Goal: Task Accomplishment & Management: Manage account settings

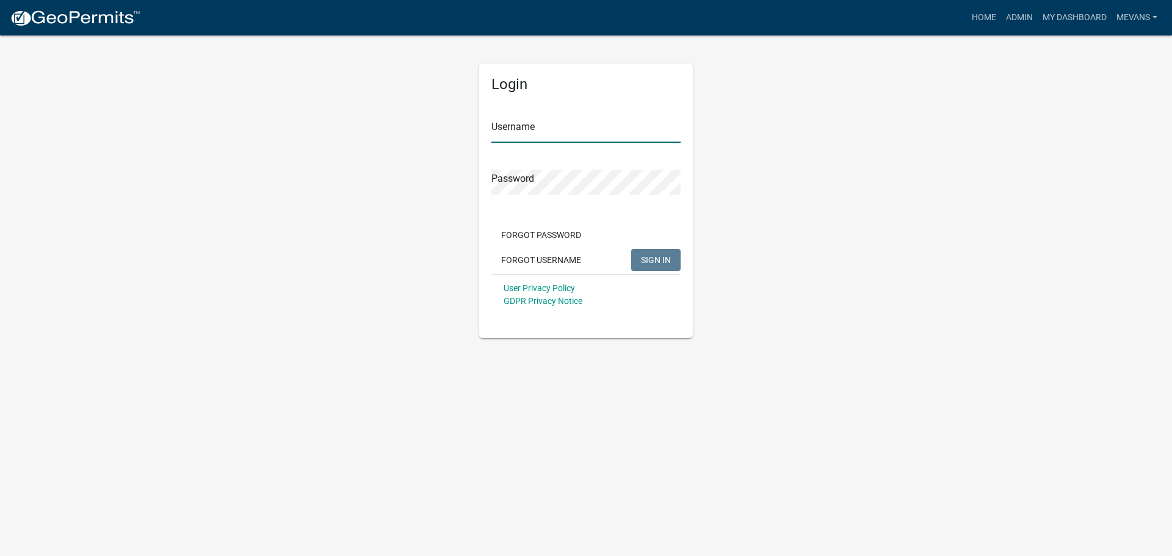
type input "Mevans"
click at [640, 254] on button "SIGN IN" at bounding box center [655, 260] width 49 height 22
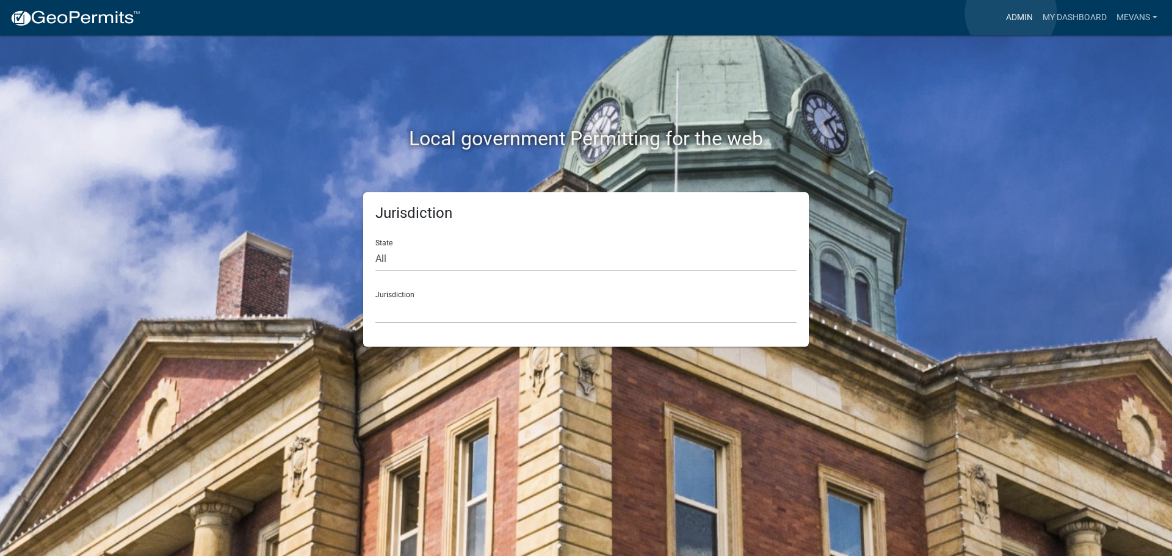
click at [1011, 13] on link "Admin" at bounding box center [1019, 17] width 37 height 23
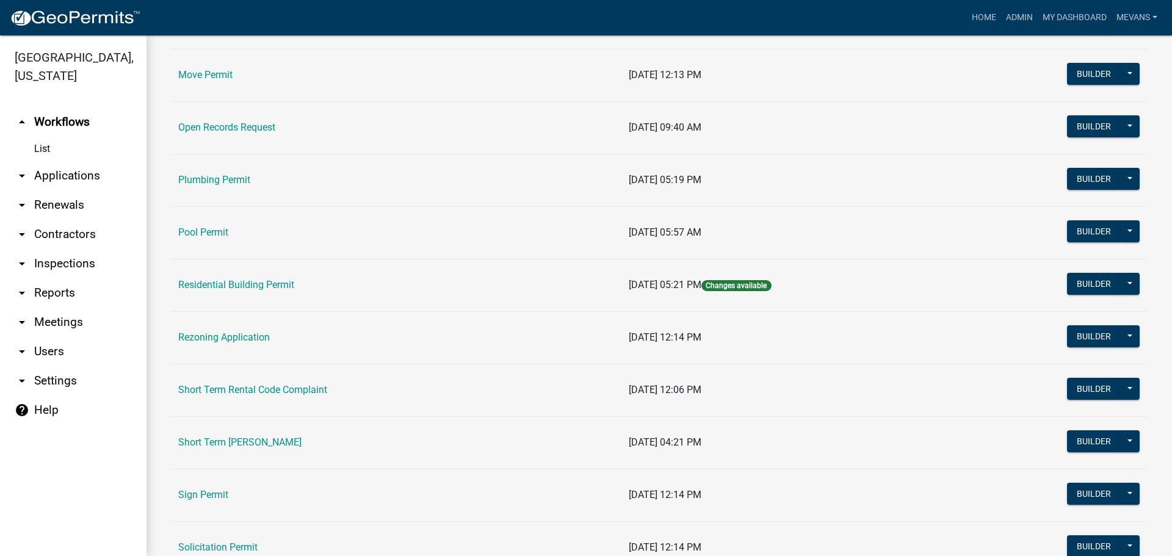
scroll to position [1281, 0]
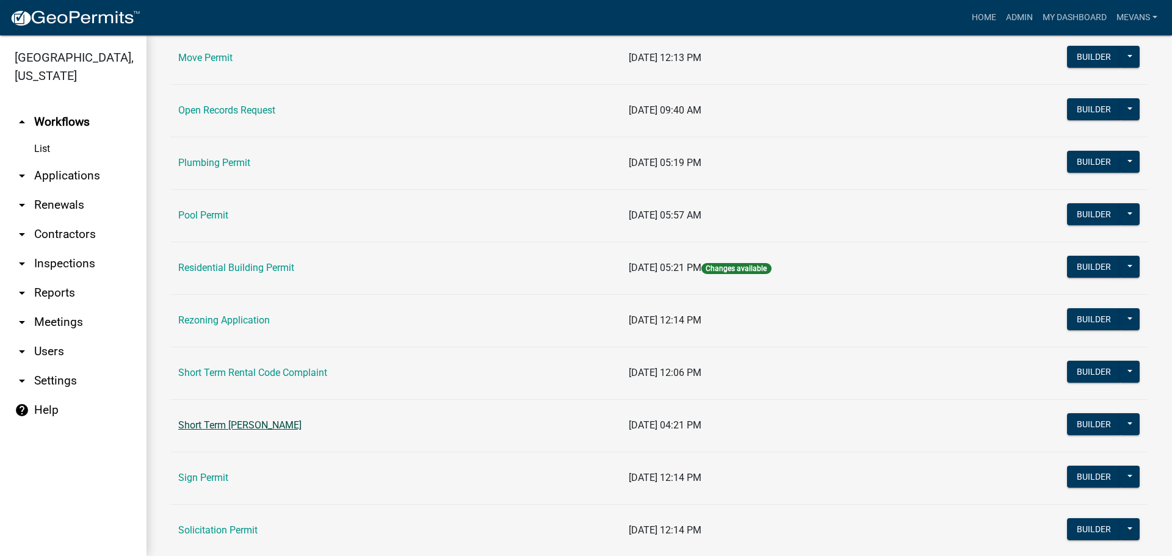
click at [258, 426] on link "Short Term [PERSON_NAME]" at bounding box center [239, 425] width 123 height 12
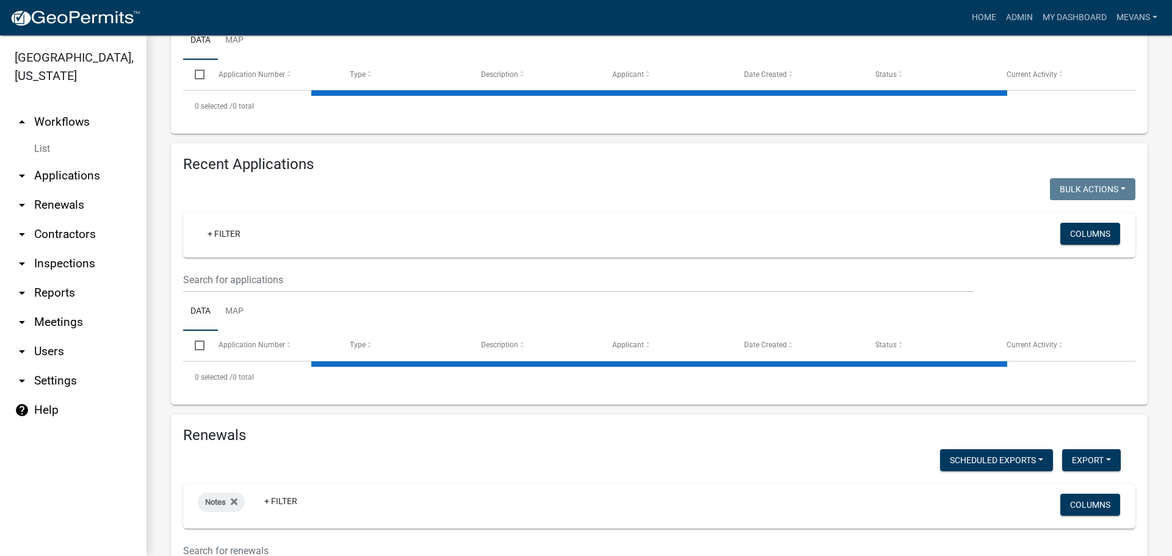
scroll to position [411, 0]
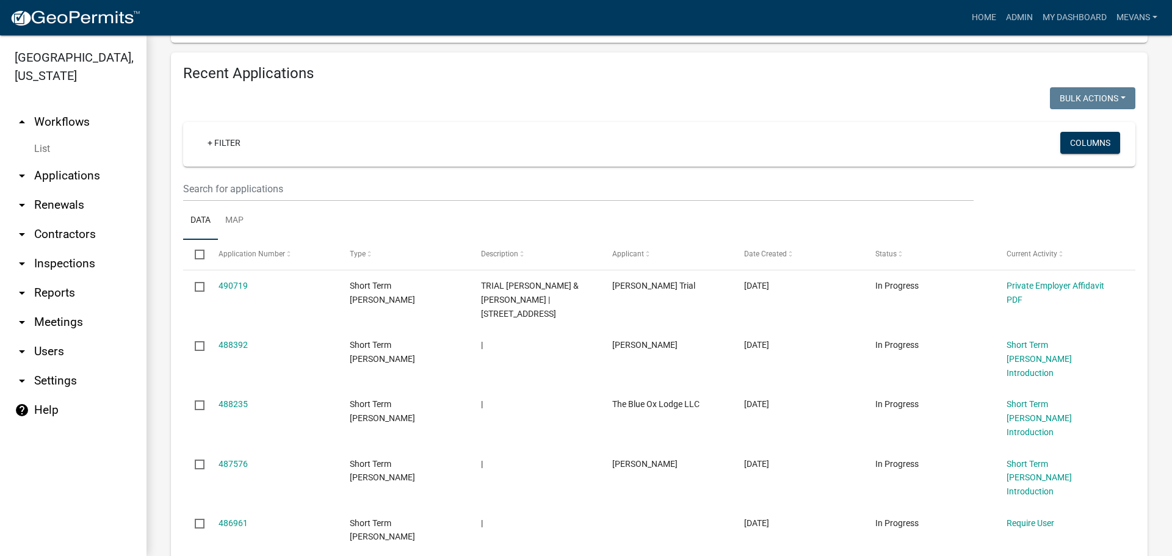
click at [325, 160] on wm-filter-builder "+ Filter Columns" at bounding box center [659, 161] width 952 height 79
click at [313, 176] on input "text" at bounding box center [578, 188] width 790 height 25
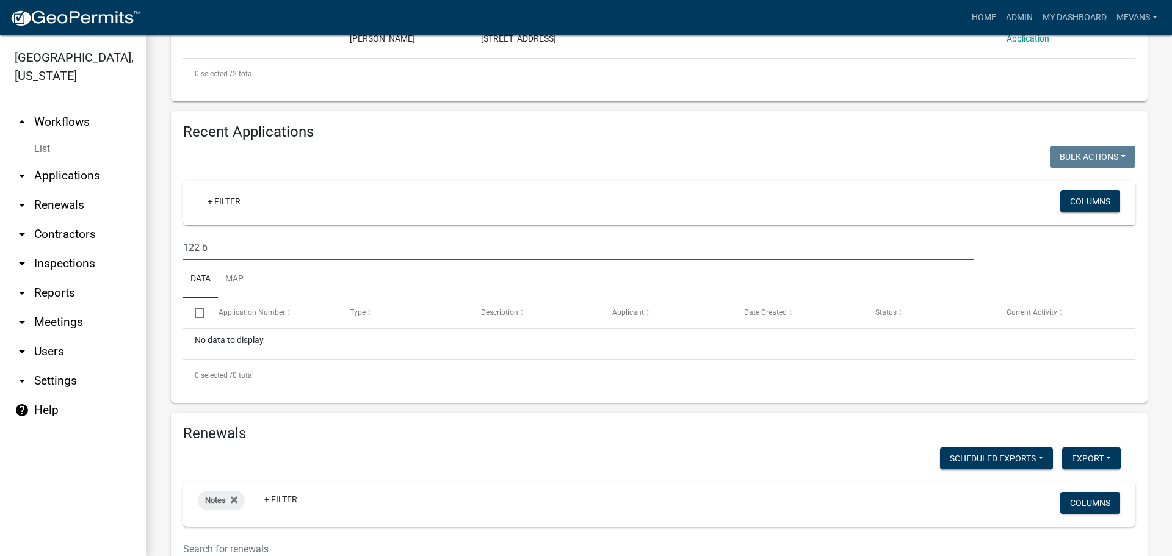
scroll to position [368, 0]
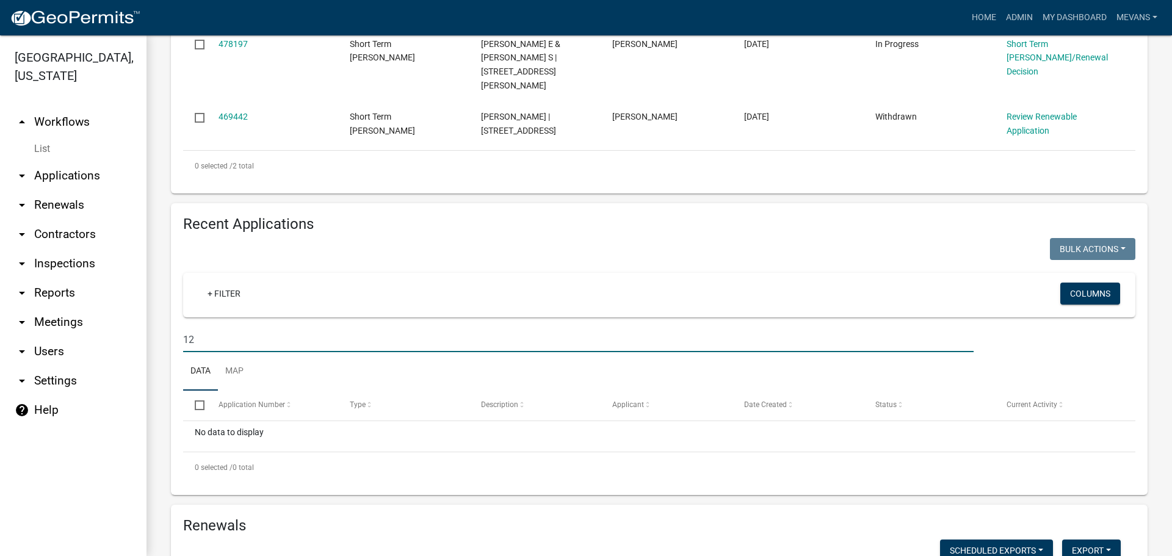
type input "1"
type input "[PERSON_NAME]"
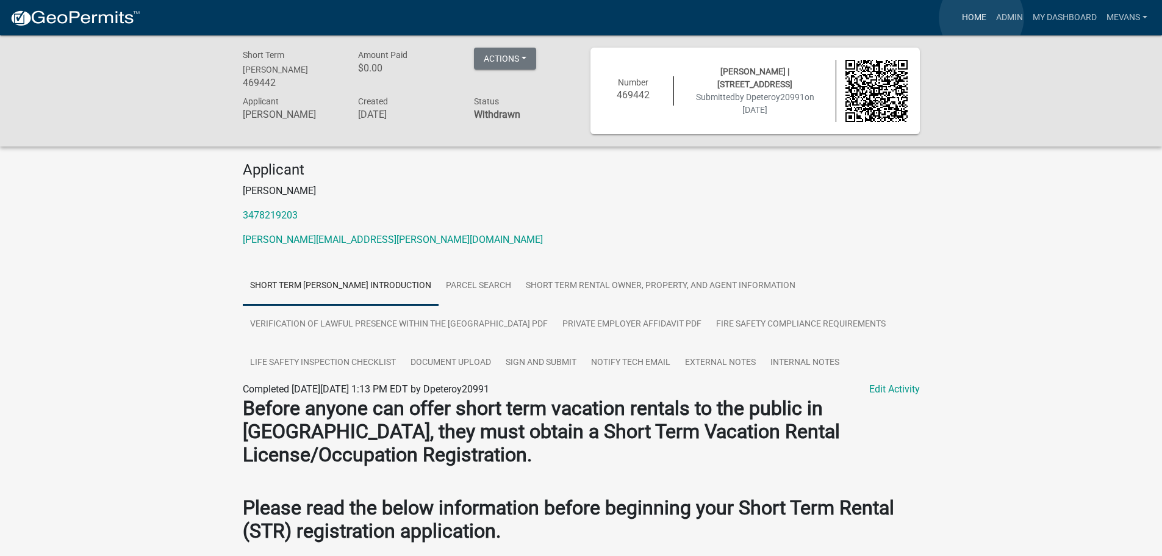
click at [982, 18] on link "Home" at bounding box center [974, 17] width 34 height 23
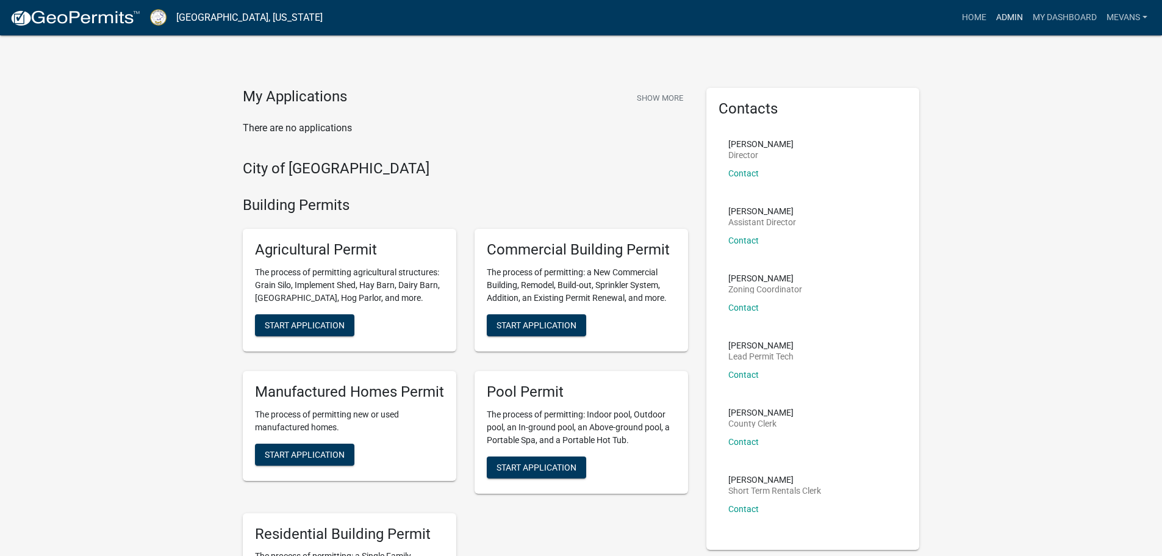
click at [1012, 21] on link "Admin" at bounding box center [1010, 17] width 37 height 23
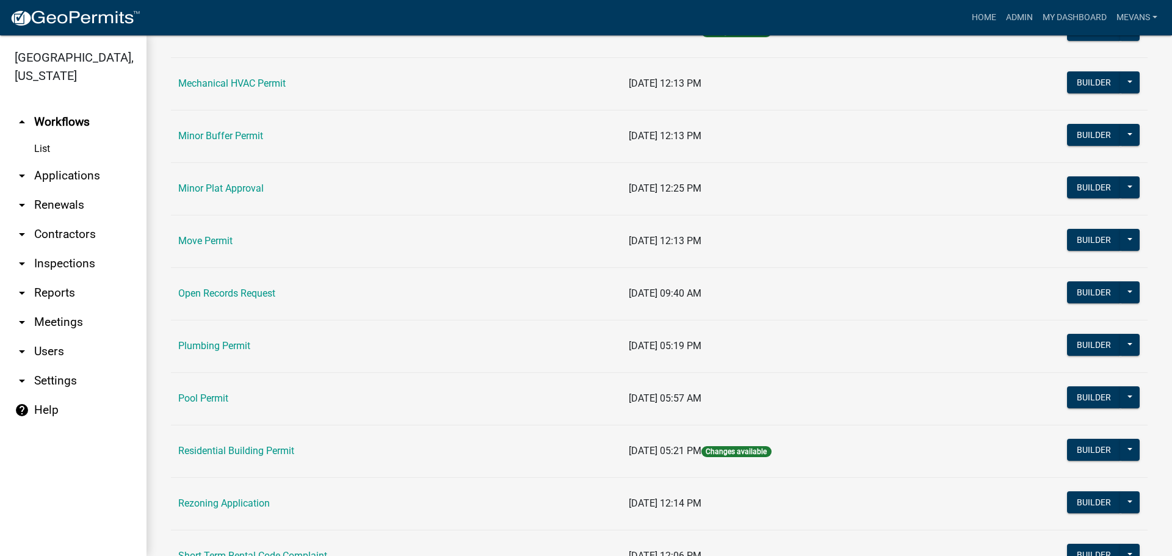
scroll to position [1281, 0]
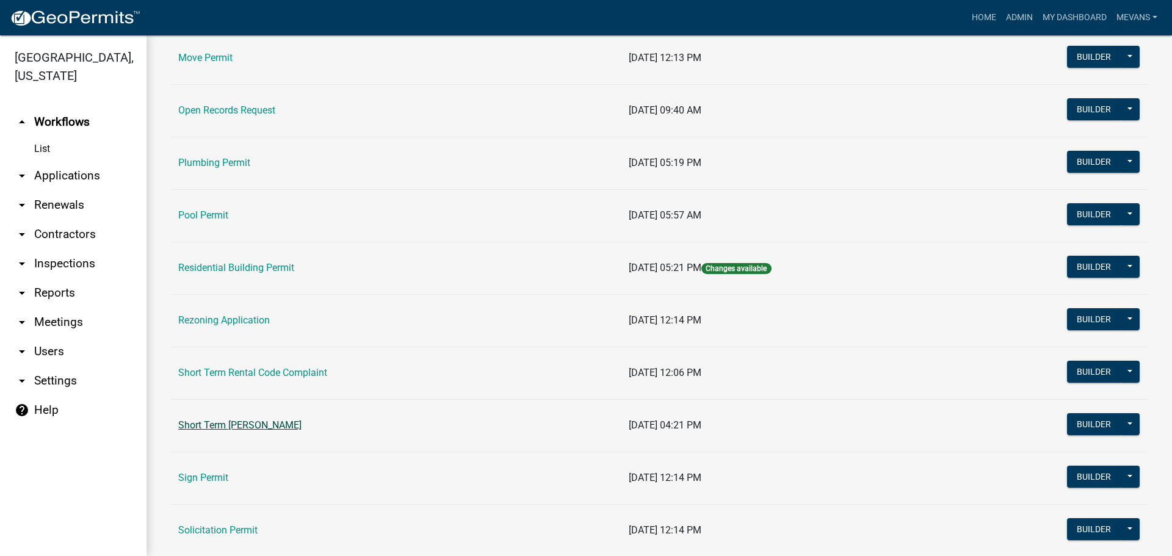
click at [251, 424] on link "Short Term [PERSON_NAME]" at bounding box center [239, 425] width 123 height 12
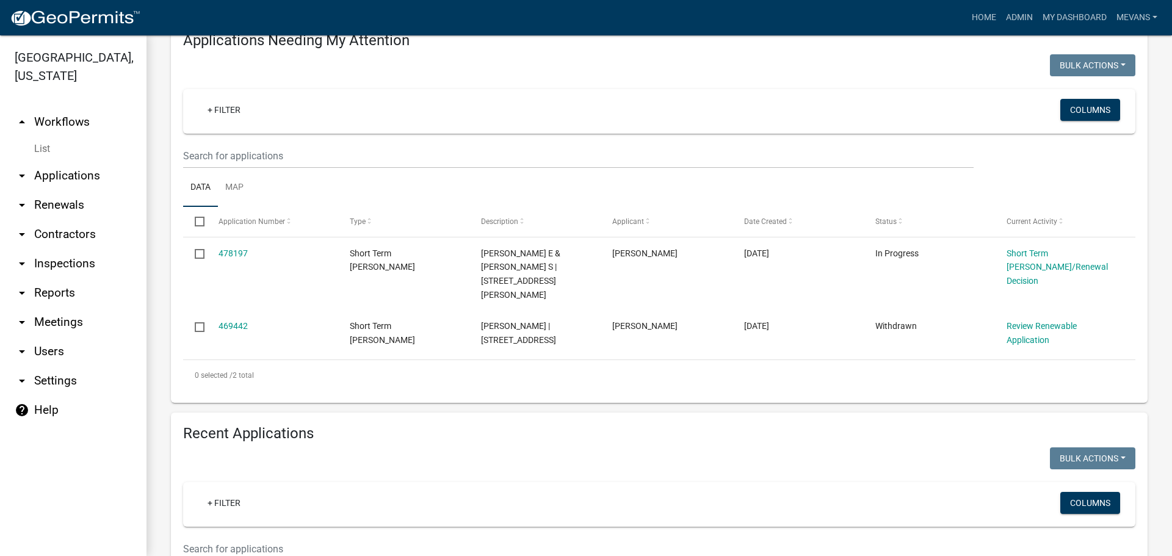
scroll to position [427, 0]
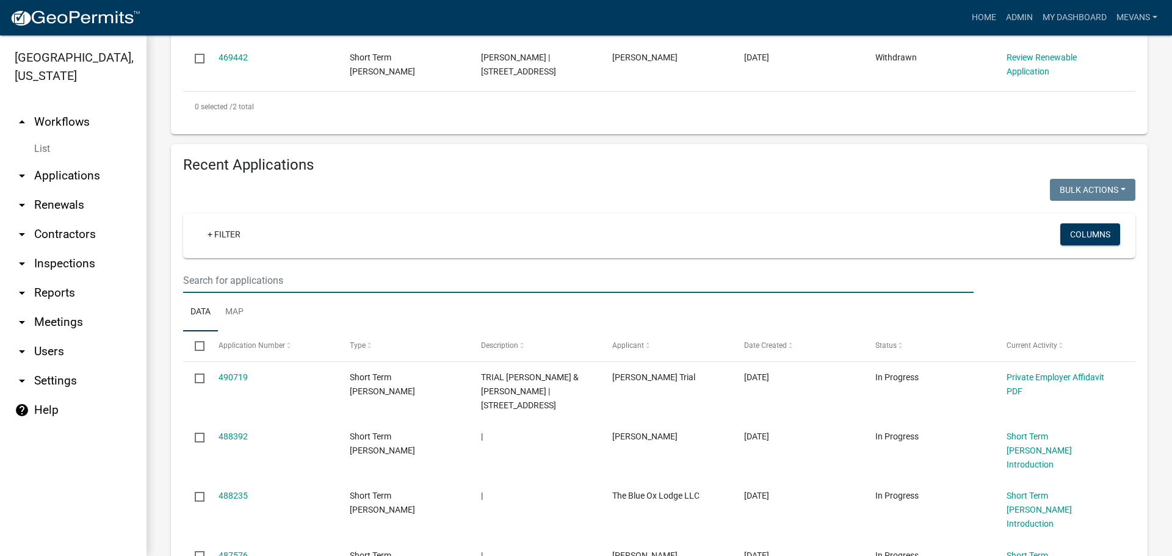
click at [250, 268] on input "text" at bounding box center [578, 280] width 790 height 25
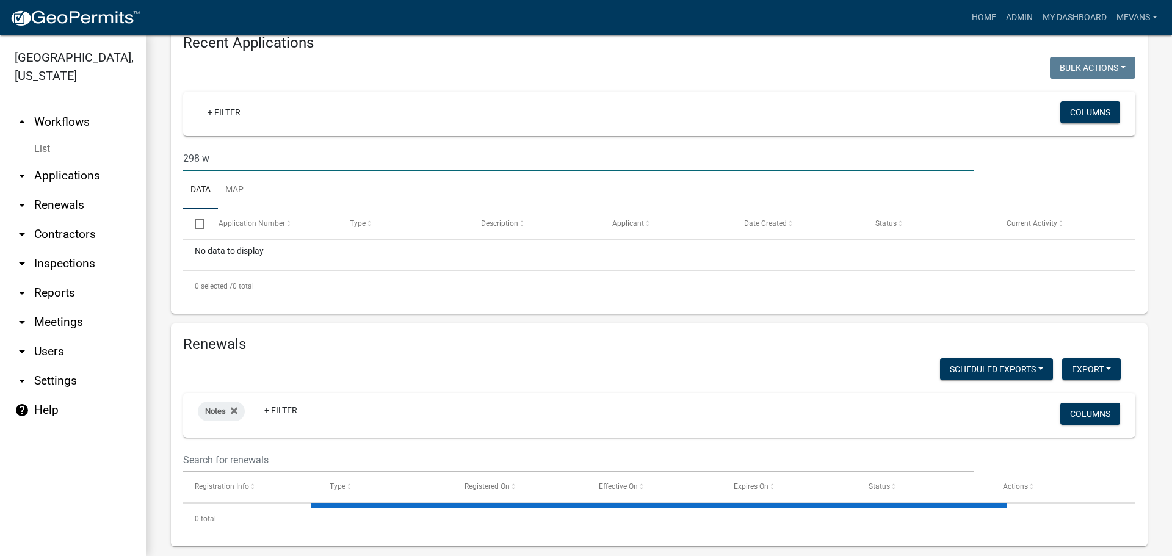
scroll to position [550, 0]
type input "298 w"
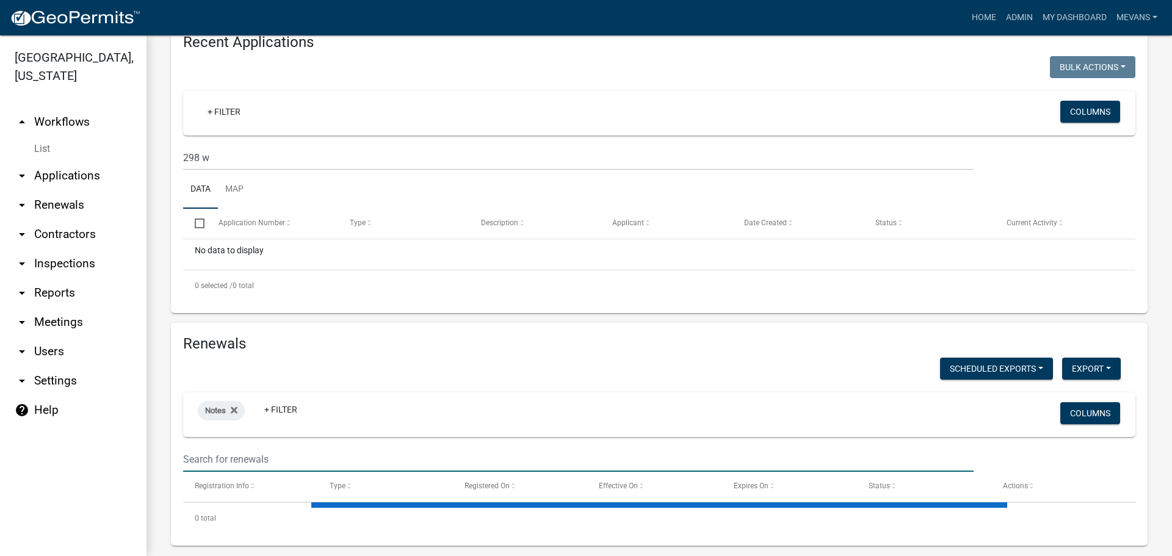
click at [279, 447] on input "text" at bounding box center [578, 459] width 790 height 25
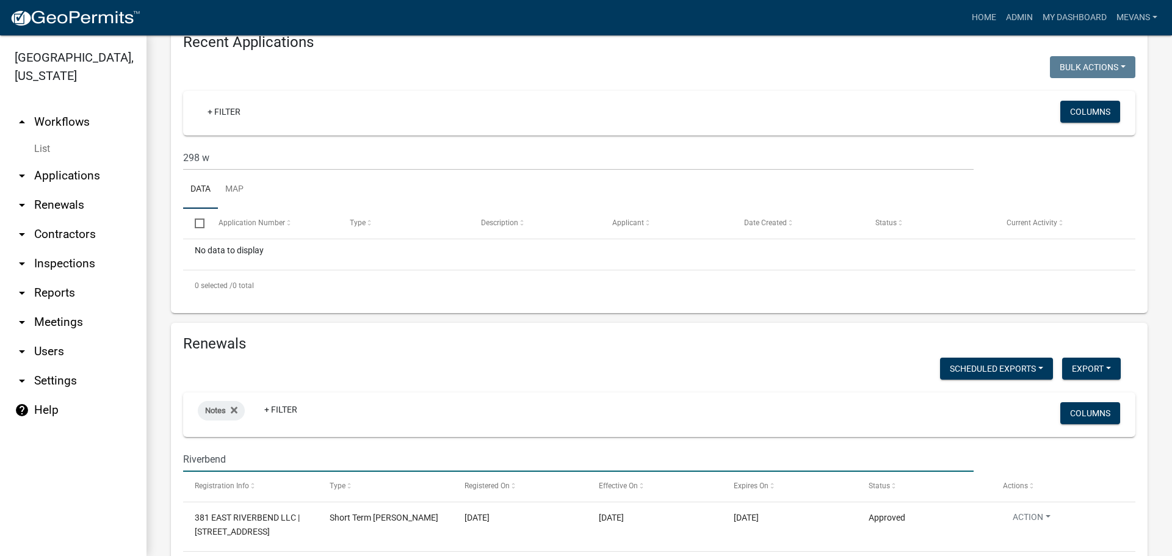
scroll to position [599, 0]
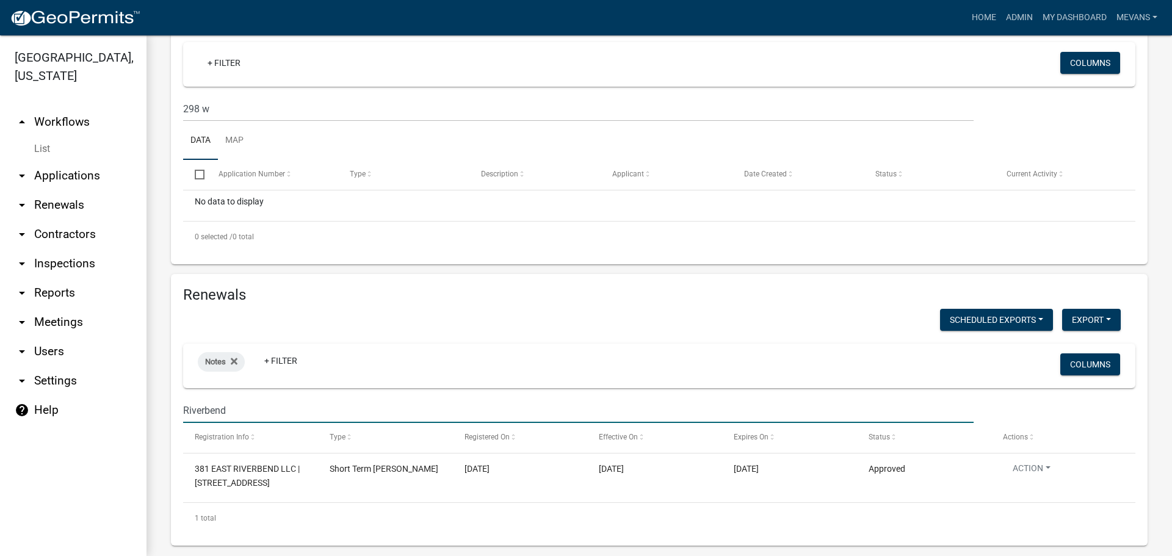
type input "Riverbend"
